Goal: Check status: Check status

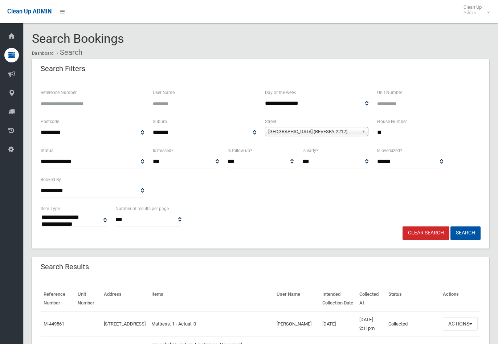
select select
click at [428, 233] on link "Clear Search" at bounding box center [426, 233] width 47 height 13
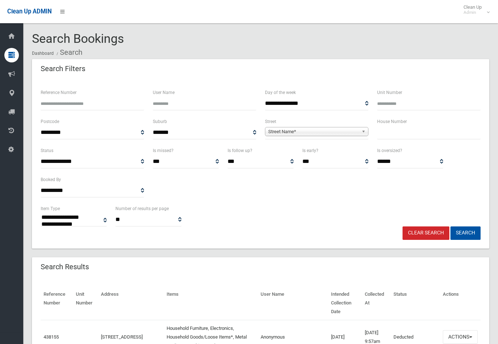
select select
click at [86, 106] on input "Reference Number" at bounding box center [93, 103] width 104 height 13
type input "******"
click at [451, 227] on button "Search" at bounding box center [466, 233] width 30 height 13
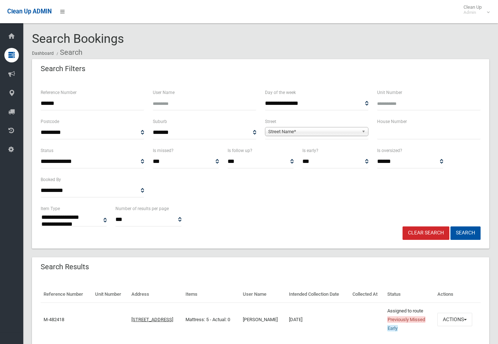
select select
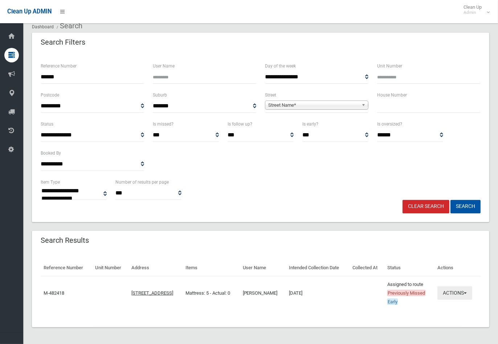
click at [462, 293] on button "Actions" at bounding box center [455, 293] width 35 height 13
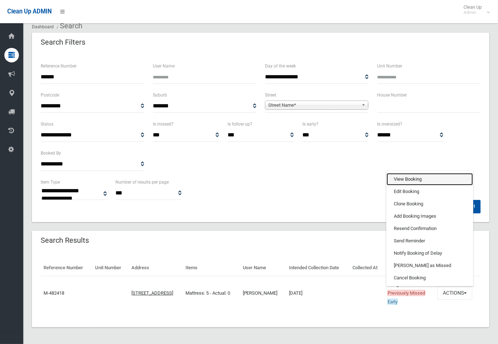
click at [408, 176] on link "View Booking" at bounding box center [430, 179] width 86 height 12
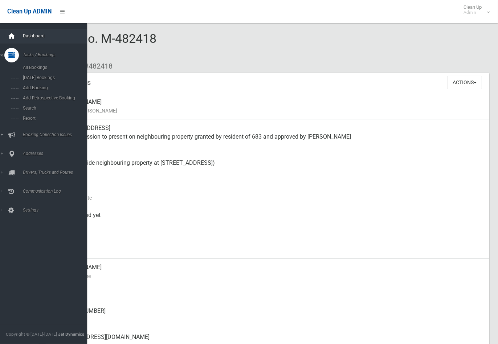
click at [9, 35] on icon at bounding box center [12, 36] width 8 height 15
